Goal: Register for event/course

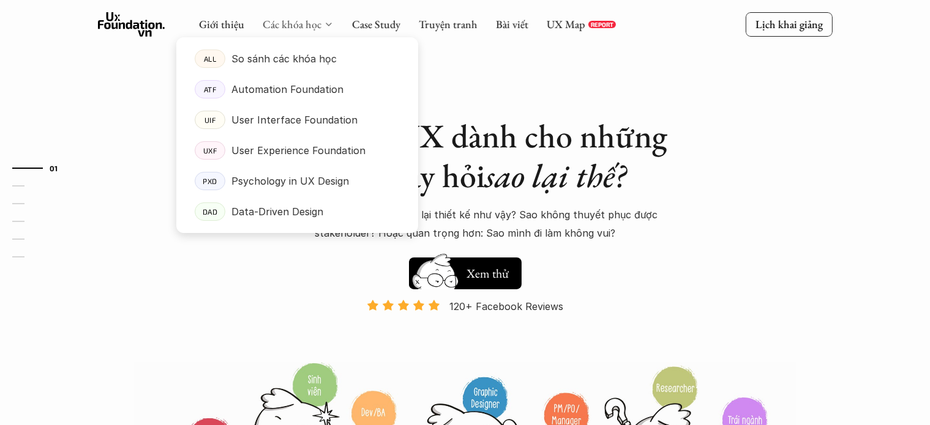
click at [294, 21] on link "Các khóa học" at bounding box center [292, 24] width 59 height 14
click at [263, 151] on p "User Experience Foundation" at bounding box center [298, 150] width 134 height 18
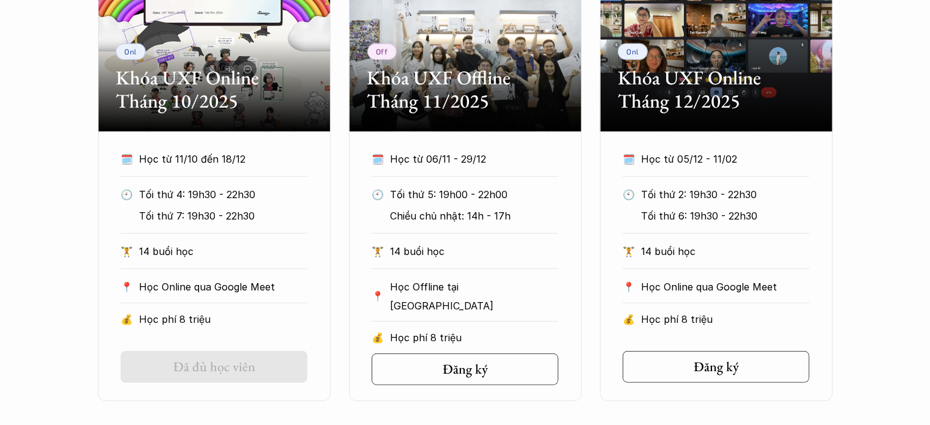
scroll to position [673, 0]
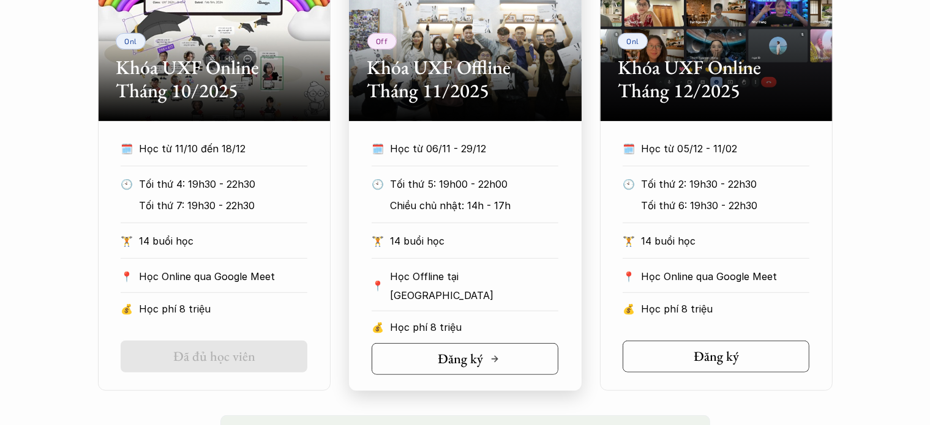
click at [471, 354] on h5 "Đăng ký" at bounding box center [460, 359] width 45 height 16
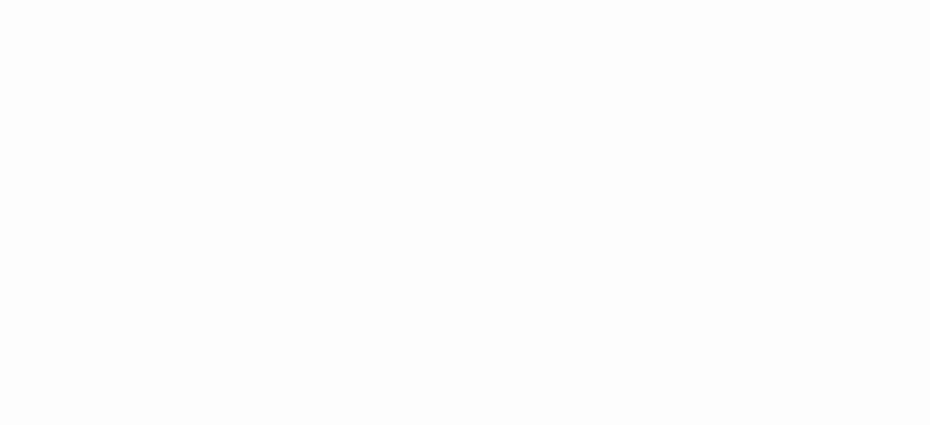
scroll to position [611, 0]
